Goal: Transaction & Acquisition: Purchase product/service

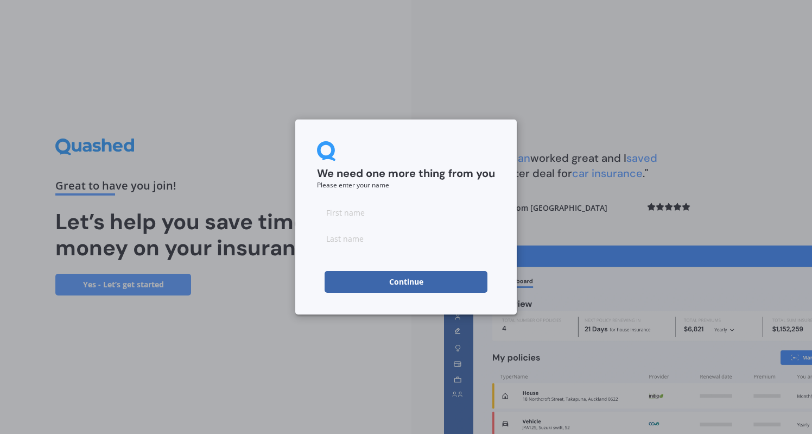
click at [455, 210] on input at bounding box center [406, 212] width 178 height 22
type input "[PERSON_NAME]"
type input "Monk"
click at [445, 284] on button "Continue" at bounding box center [406, 282] width 163 height 22
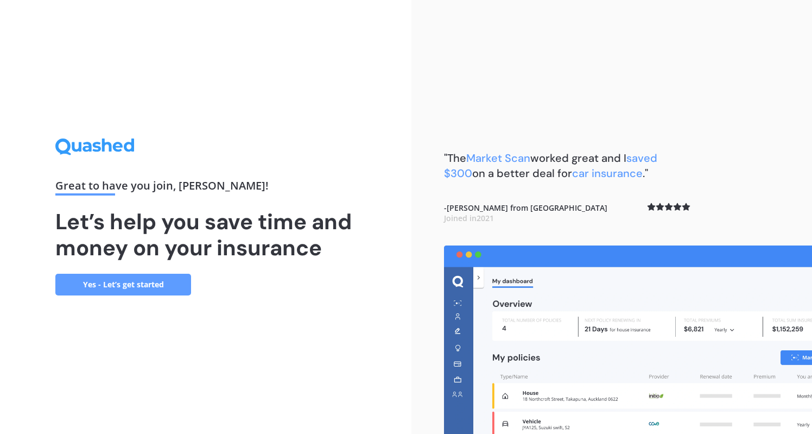
click at [154, 288] on link "Yes - Let’s get started" at bounding box center [123, 285] width 136 height 22
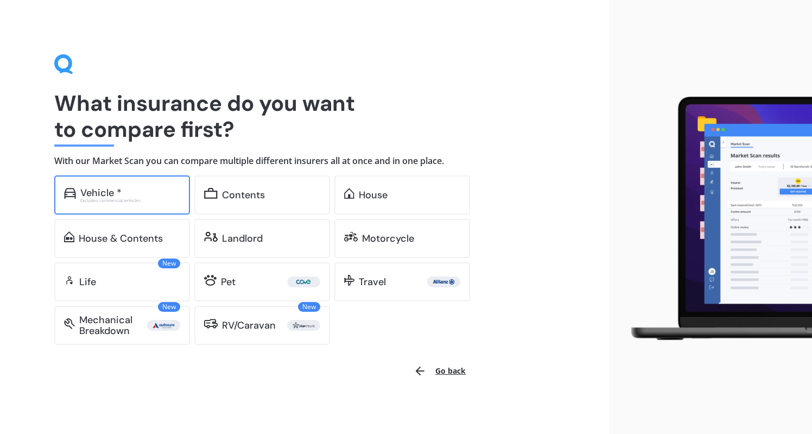
click at [124, 189] on div "Vehicle *" at bounding box center [130, 192] width 100 height 11
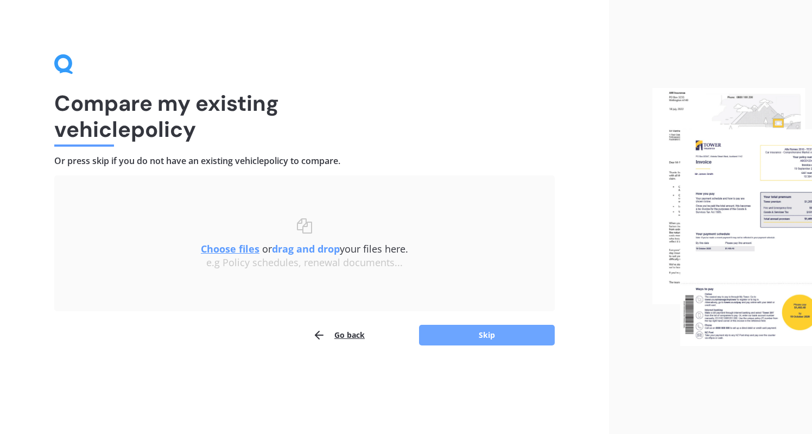
click at [474, 335] on button "Skip" at bounding box center [487, 335] width 136 height 21
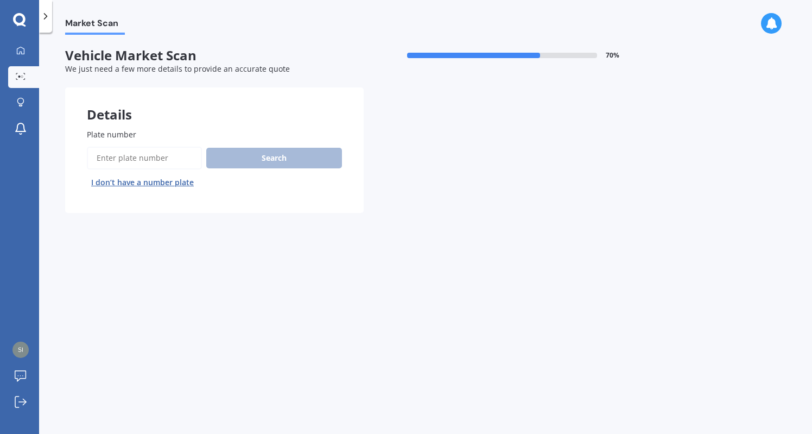
click at [166, 156] on input "Plate number" at bounding box center [144, 158] width 115 height 23
type input "kyn571"
click at [0, 0] on button "Next" at bounding box center [0, 0] width 0 height 0
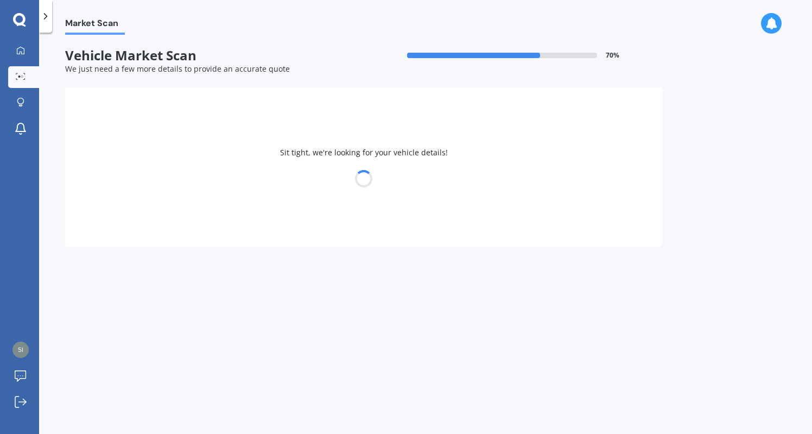
select select "MAZDA"
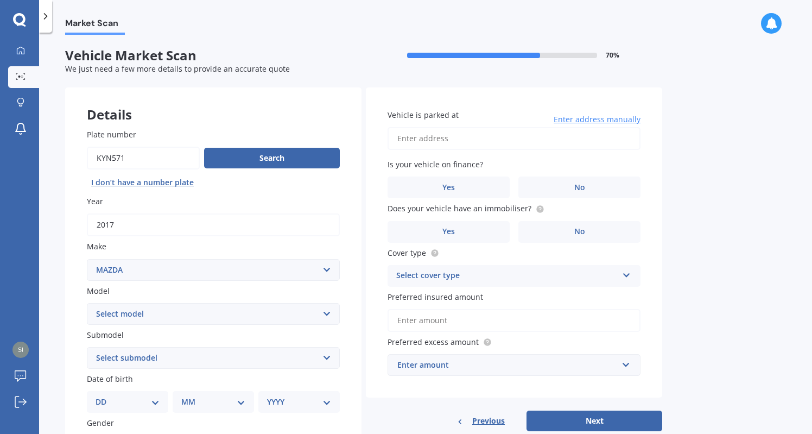
select select "2"
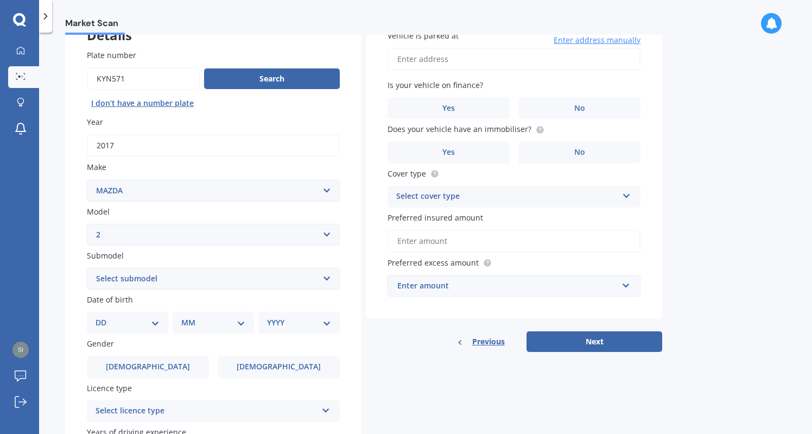
scroll to position [90, 0]
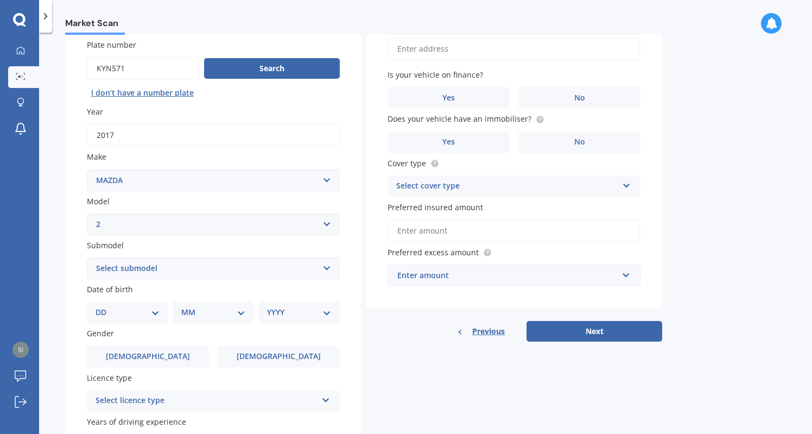
select select "10"
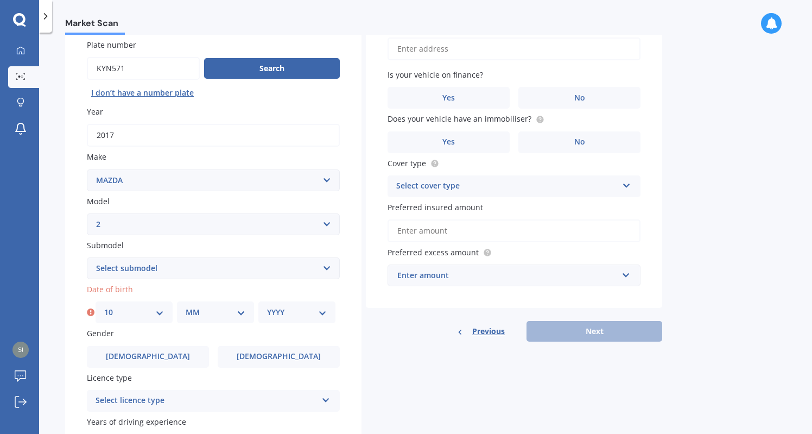
select select "04"
select select "1967"
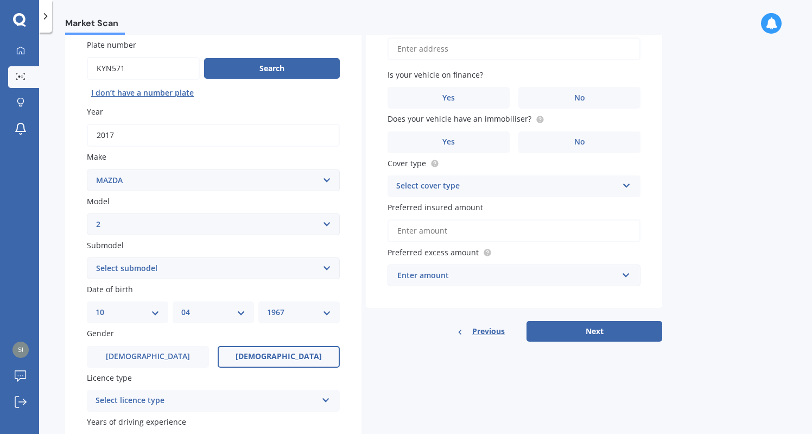
click at [268, 352] on span "[DEMOGRAPHIC_DATA]" at bounding box center [279, 356] width 86 height 9
click at [0, 0] on input "[DEMOGRAPHIC_DATA]" at bounding box center [0, 0] width 0 height 0
click at [327, 394] on icon at bounding box center [325, 398] width 9 height 8
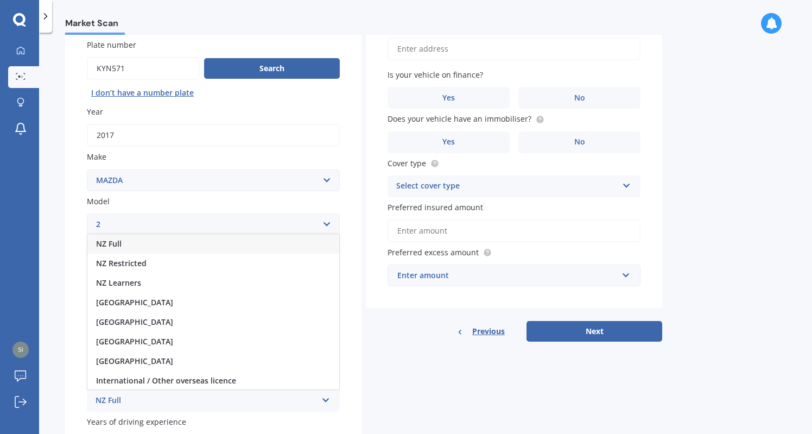
click at [219, 238] on div "NZ Full" at bounding box center [213, 244] width 252 height 20
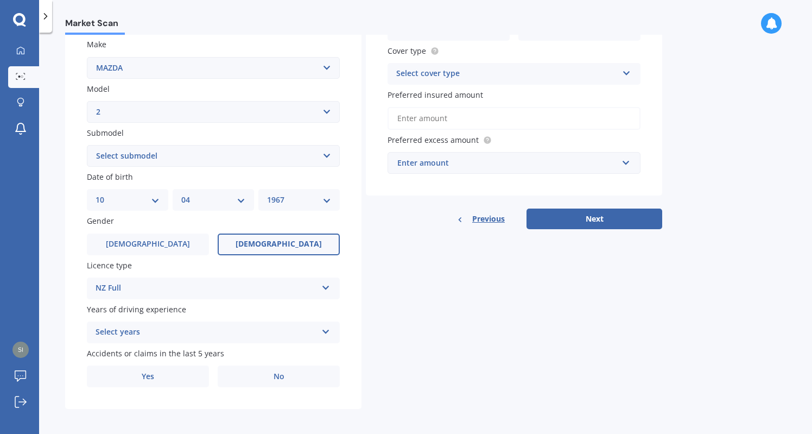
scroll to position [201, 0]
click at [328, 326] on icon at bounding box center [325, 330] width 9 height 8
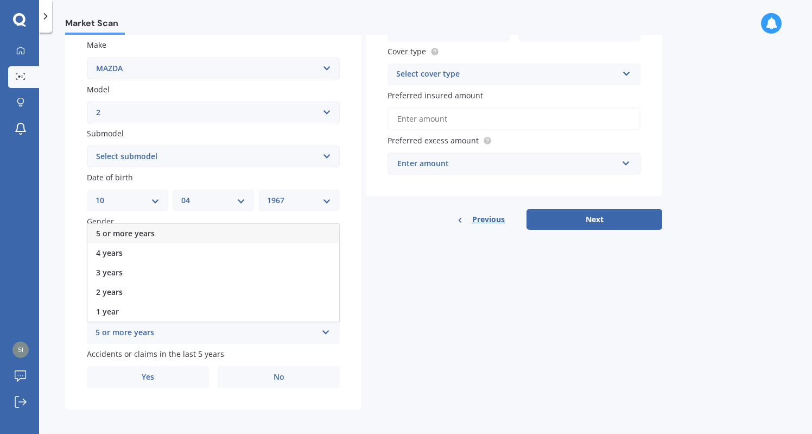
click at [249, 225] on div "5 or more years" at bounding box center [213, 234] width 252 height 20
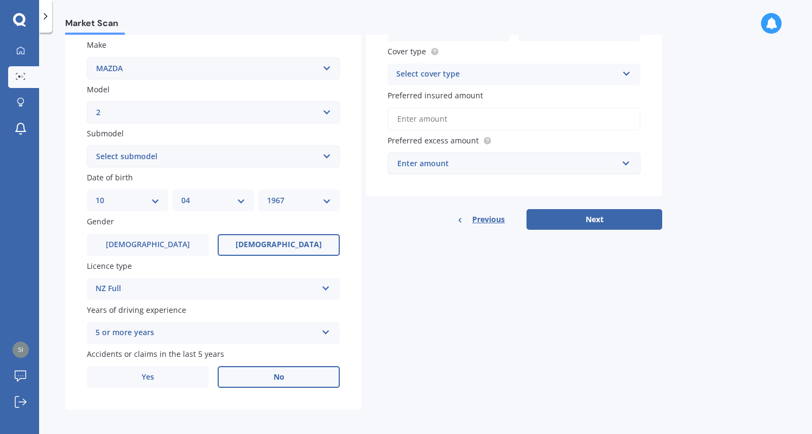
click at [264, 382] on label "No" at bounding box center [279, 377] width 122 height 22
click at [0, 0] on input "No" at bounding box center [0, 0] width 0 height 0
click at [274, 372] on span "No" at bounding box center [279, 376] width 11 height 9
click at [0, 0] on input "No" at bounding box center [0, 0] width 0 height 0
click at [624, 70] on icon at bounding box center [626, 72] width 9 height 8
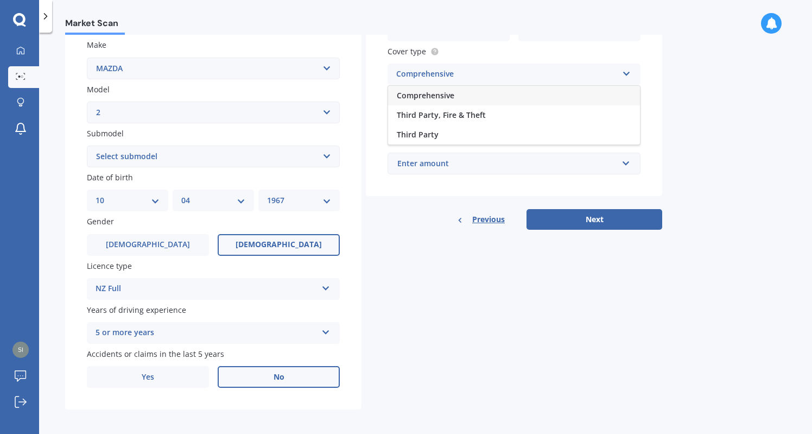
click at [568, 86] on div "Comprehensive" at bounding box center [514, 96] width 252 height 20
click at [627, 160] on input "text" at bounding box center [510, 163] width 243 height 21
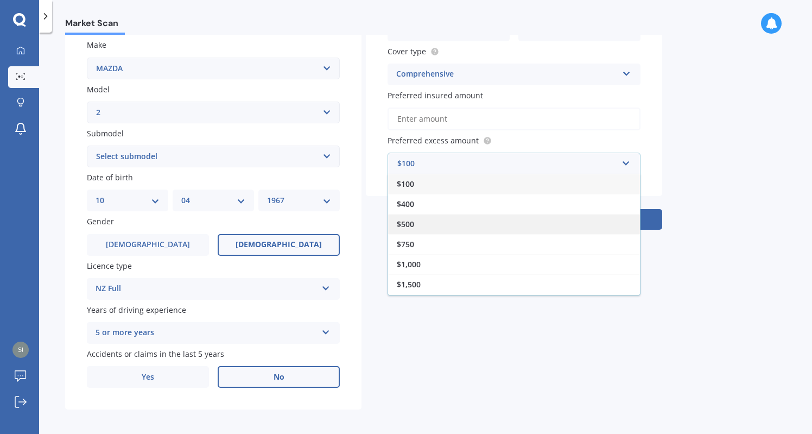
click at [425, 221] on div "$500" at bounding box center [514, 224] width 252 height 20
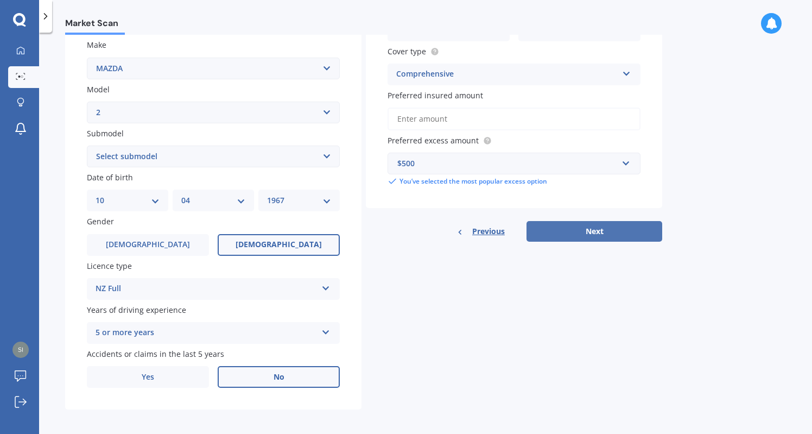
click at [602, 231] on button "Next" at bounding box center [594, 231] width 136 height 21
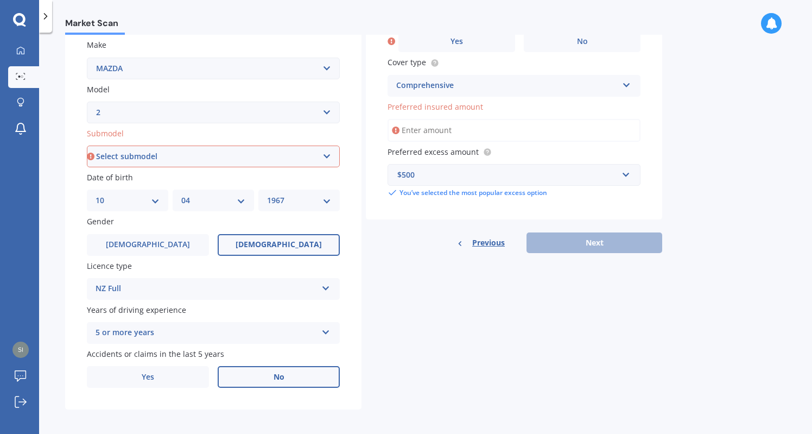
click at [546, 126] on input "Preferred insured amount" at bounding box center [514, 130] width 253 height 23
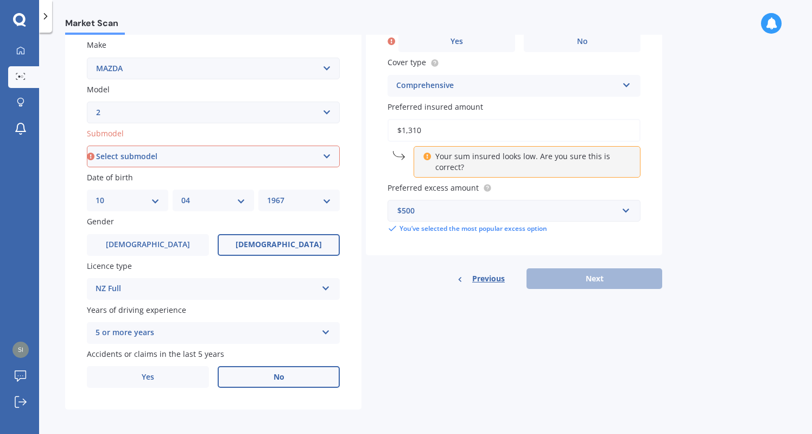
type input "$13,100"
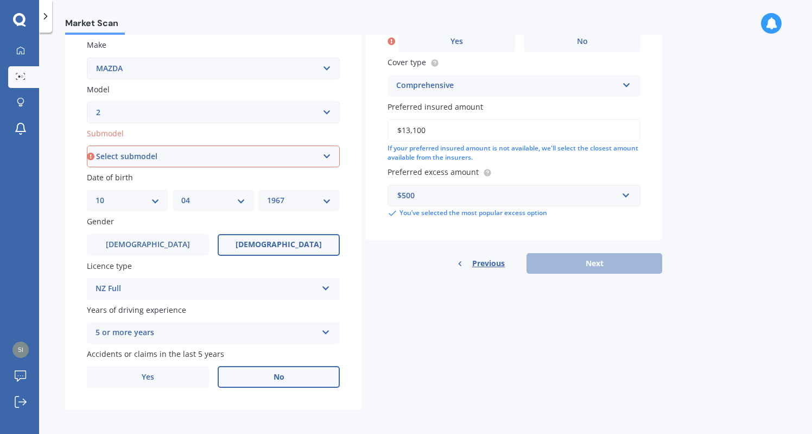
click at [578, 262] on div "Previous Next" at bounding box center [514, 263] width 296 height 21
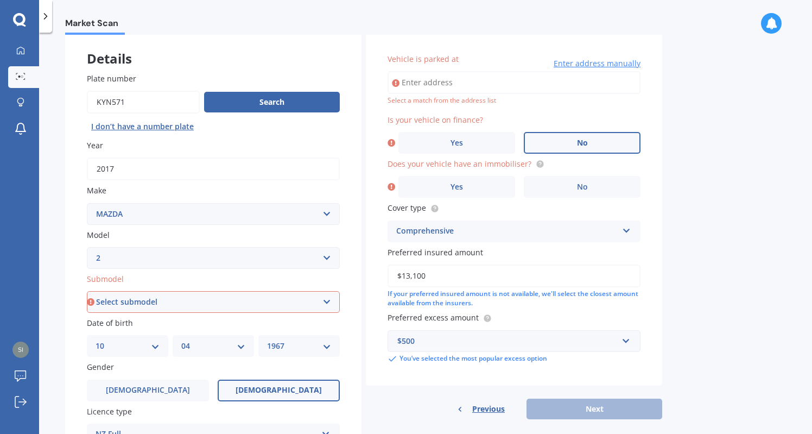
scroll to position [35, 0]
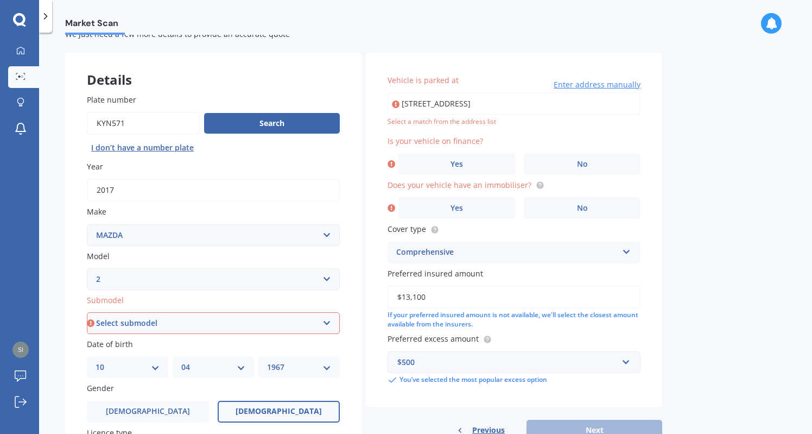
type input "[STREET_ADDRESS][PERSON_NAME]"
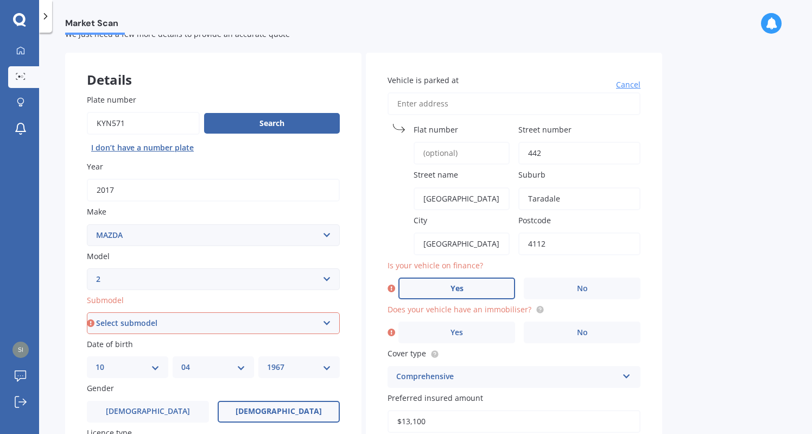
type input "442"
click at [472, 282] on label "Yes" at bounding box center [456, 288] width 117 height 22
click at [0, 0] on input "Yes" at bounding box center [0, 0] width 0 height 0
click at [476, 335] on label "Yes" at bounding box center [456, 332] width 117 height 22
click at [0, 0] on input "Yes" at bounding box center [0, 0] width 0 height 0
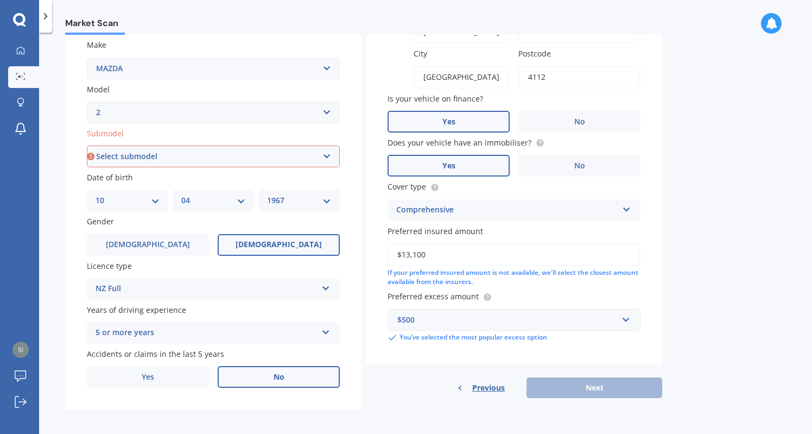
scroll to position [0, 0]
click at [582, 382] on div "Previous Next" at bounding box center [514, 387] width 296 height 21
select select "(ALL)"
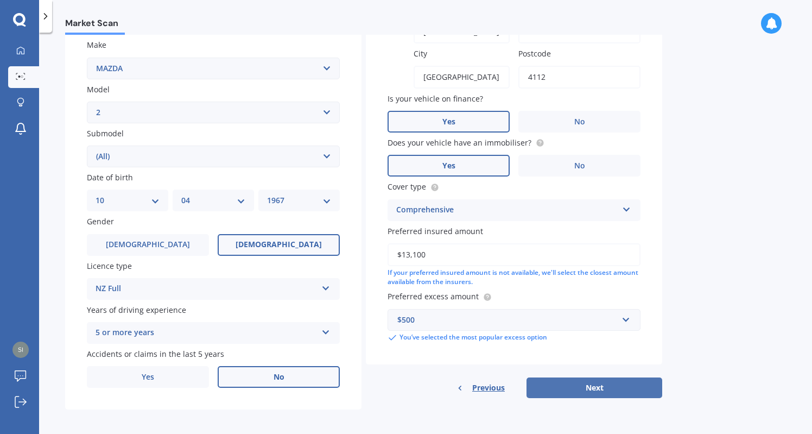
click at [596, 383] on button "Next" at bounding box center [594, 387] width 136 height 21
select select "10"
select select "04"
select select "1967"
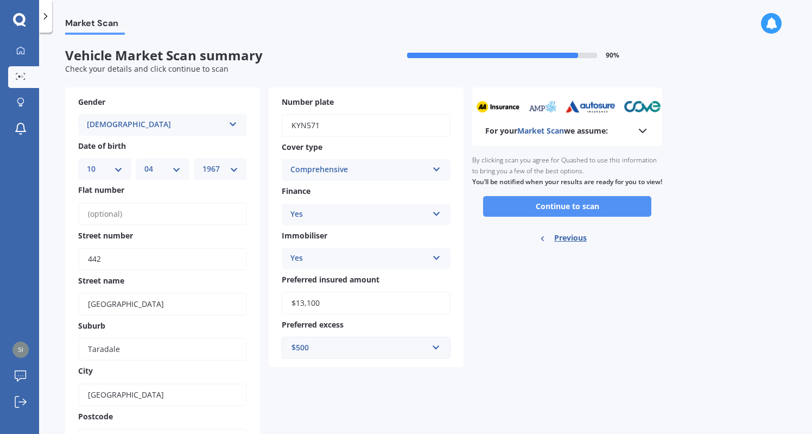
click at [574, 212] on button "Continue to scan" at bounding box center [567, 206] width 168 height 21
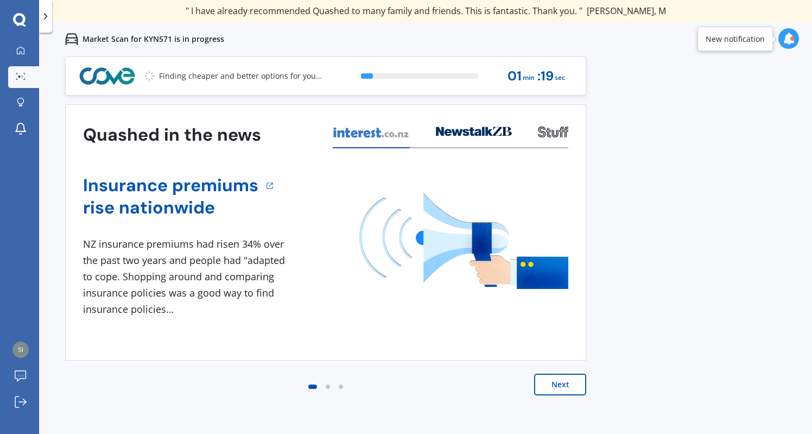
click at [562, 374] on button "Next" at bounding box center [560, 384] width 52 height 22
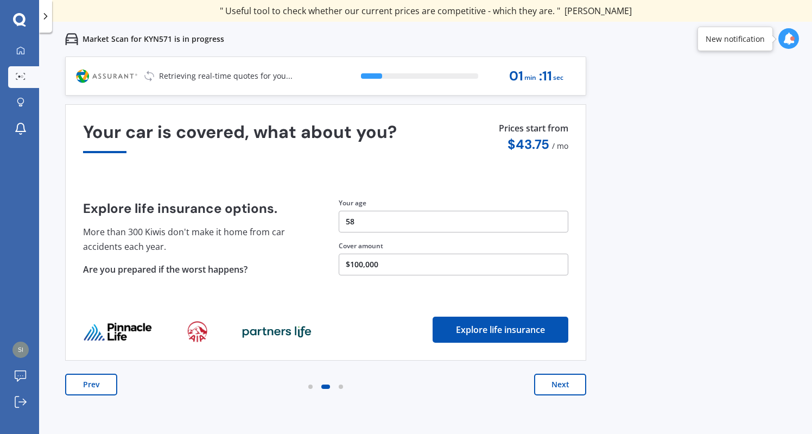
click at [562, 385] on button "Next" at bounding box center [560, 384] width 52 height 22
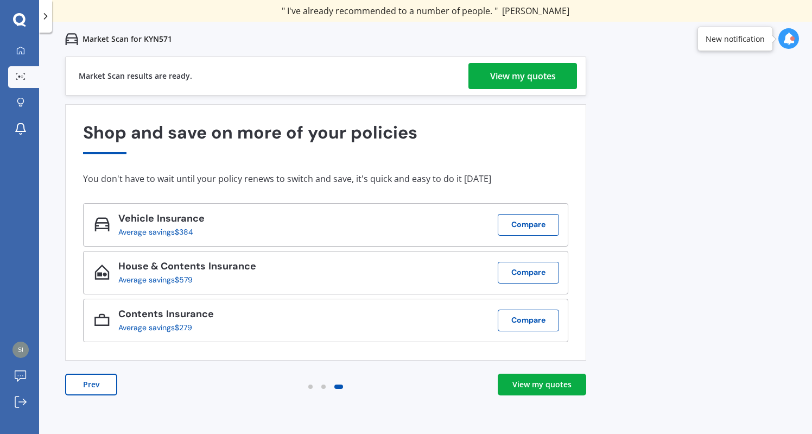
click at [562, 385] on div "View my quotes" at bounding box center [541, 384] width 59 height 11
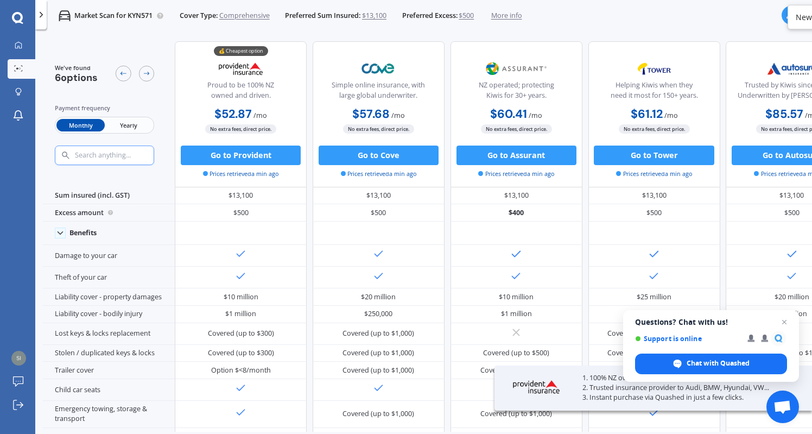
click at [128, 123] on span "Yearly" at bounding box center [129, 125] width 48 height 12
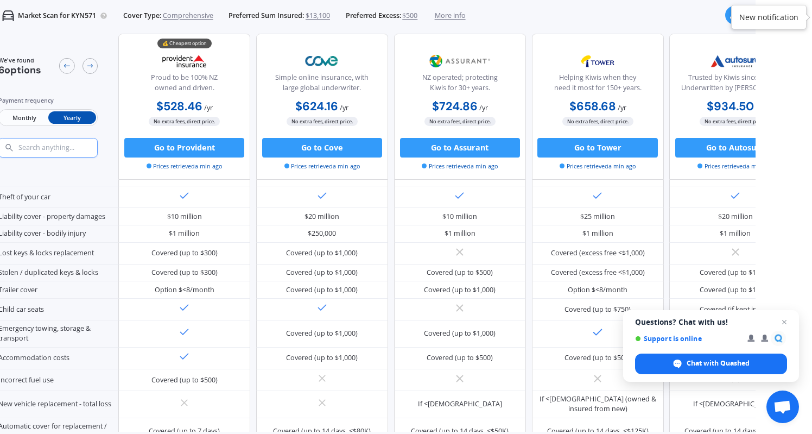
scroll to position [90, 0]
